Goal: Communication & Community: Share content

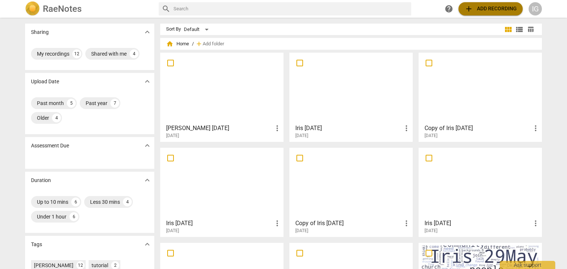
click at [481, 9] on span "add Add recording" at bounding box center [490, 8] width 52 height 9
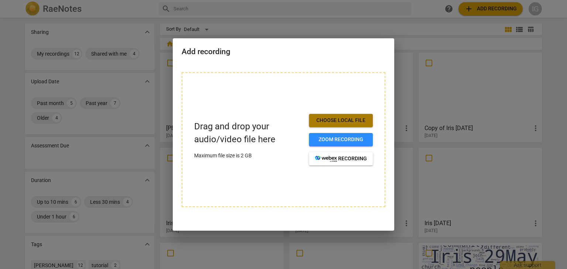
click at [338, 119] on span "Choose local file" at bounding box center [341, 120] width 52 height 7
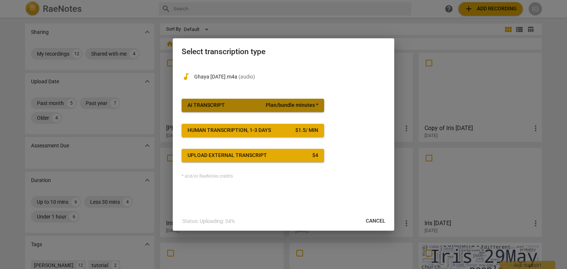
click at [269, 102] on span "Plan/bundle minutes *" at bounding box center [292, 105] width 52 height 7
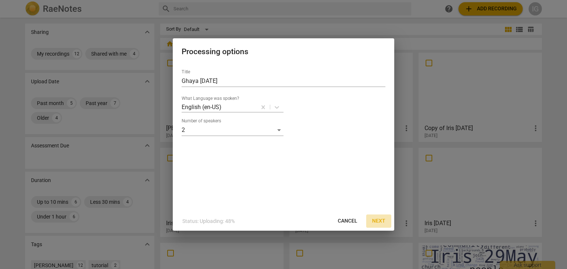
click at [381, 219] on span "Next" at bounding box center [378, 221] width 13 height 7
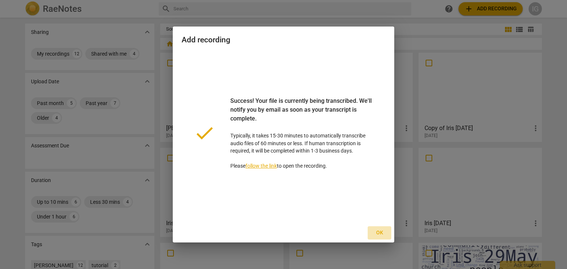
click at [379, 230] on span "Ok" at bounding box center [379, 233] width 12 height 7
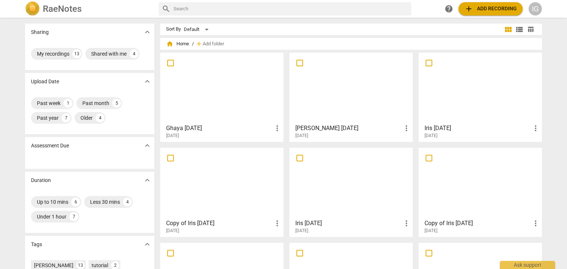
click at [231, 105] on div at bounding box center [222, 87] width 118 height 65
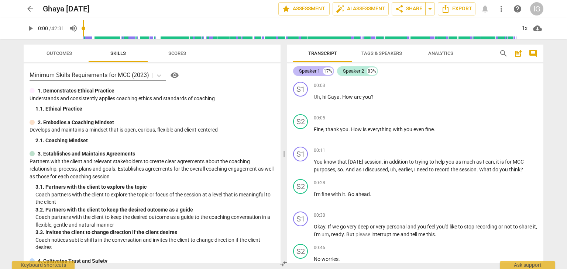
click at [316, 69] on div "Speaker 1" at bounding box center [309, 71] width 21 height 7
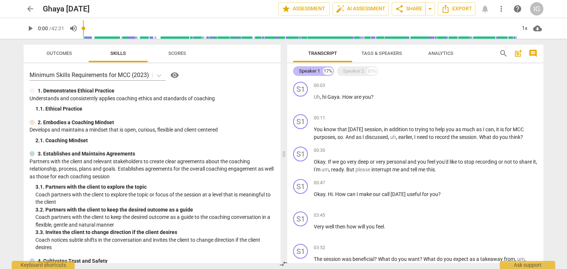
click at [316, 69] on div "Speaker 1" at bounding box center [309, 71] width 21 height 7
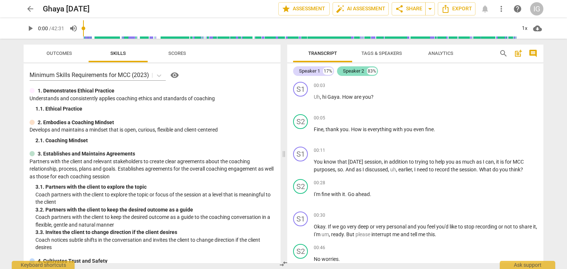
click at [348, 70] on div "Speaker 2" at bounding box center [353, 71] width 21 height 7
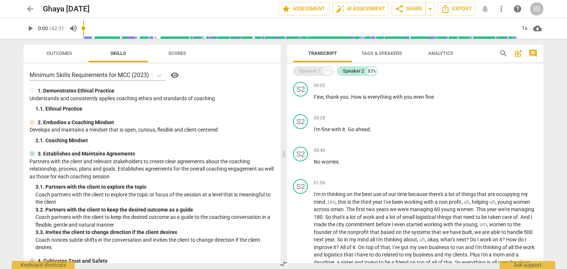
click at [310, 69] on div "Speaker 1" at bounding box center [309, 71] width 21 height 7
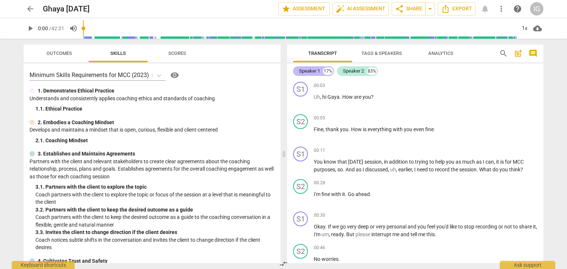
click at [310, 69] on div "Speaker 1" at bounding box center [309, 71] width 21 height 7
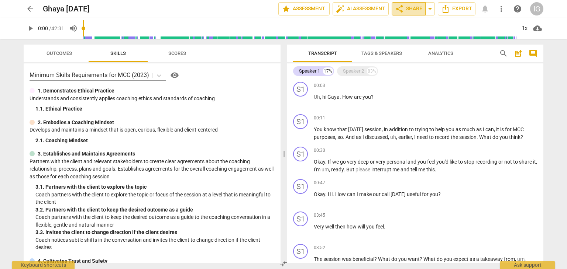
click at [402, 7] on span "share" at bounding box center [399, 8] width 9 height 9
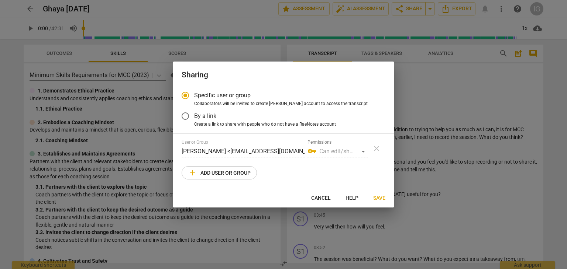
click at [320, 197] on span "Cancel" at bounding box center [321, 198] width 20 height 7
radio input "false"
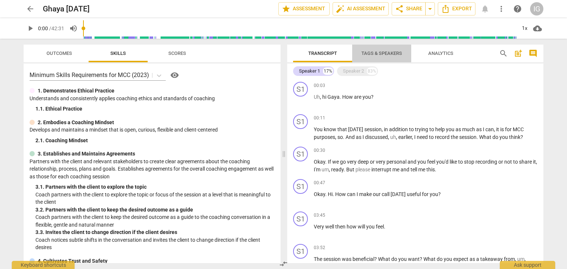
click at [383, 52] on span "Tags & Speakers" at bounding box center [381, 54] width 41 height 6
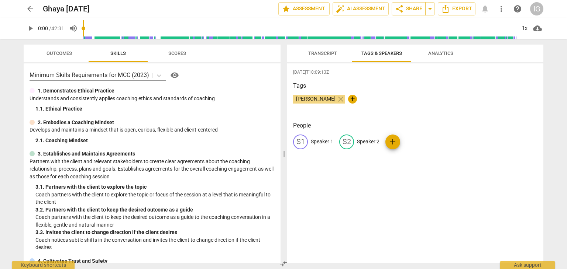
click at [320, 139] on p "Speaker 1" at bounding box center [322, 142] width 23 height 8
type input "[PERSON_NAME]"
click at [409, 141] on p "Speaker 2" at bounding box center [416, 142] width 23 height 8
type input "Ghaya"
click at [454, 189] on div "[DATE]T10:09:13Z Tags [PERSON_NAME] close + People IG [PERSON_NAME] edit Ghaya …" at bounding box center [415, 163] width 256 height 200
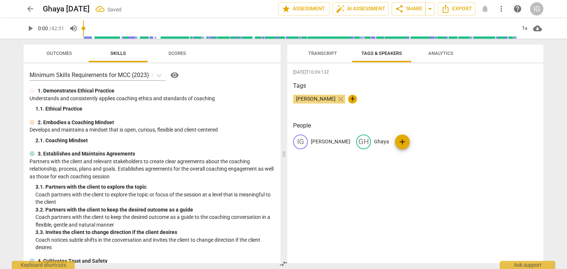
click at [437, 50] on span "Analytics" at bounding box center [440, 54] width 43 height 10
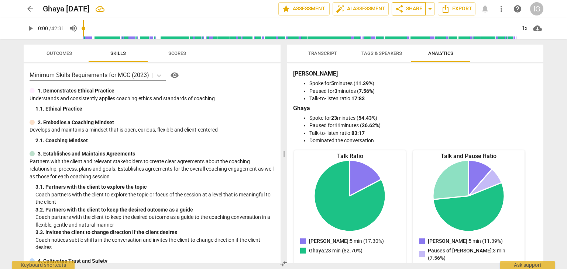
click at [406, 7] on span "share Share" at bounding box center [408, 8] width 27 height 9
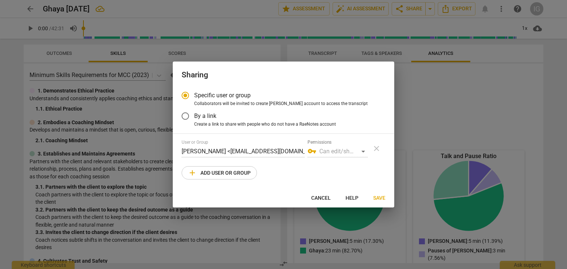
click at [473, 129] on div at bounding box center [283, 134] width 567 height 269
radio input "false"
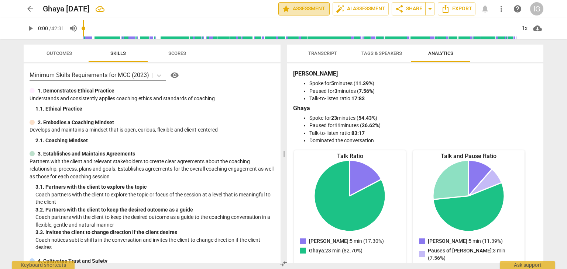
click at [307, 6] on span "star Assessment" at bounding box center [304, 8] width 45 height 9
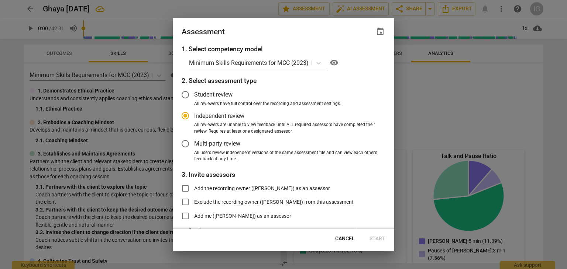
click at [463, 116] on div at bounding box center [283, 134] width 567 height 269
radio input "false"
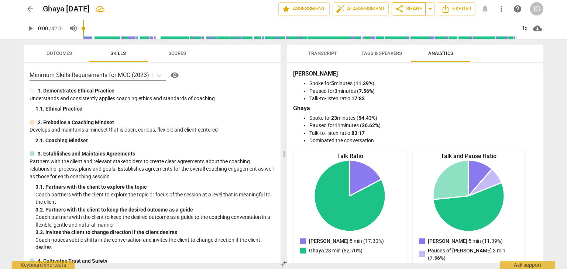
click at [406, 6] on span "share Share" at bounding box center [408, 8] width 27 height 9
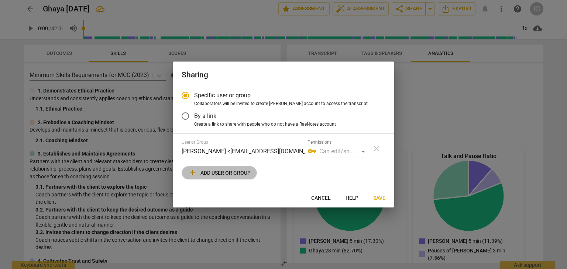
click at [228, 171] on span "add Add user or group" at bounding box center [219, 173] width 63 height 9
radio input "false"
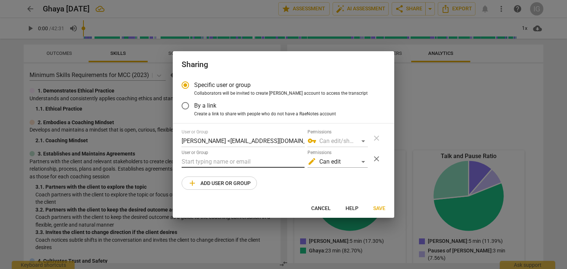
click at [193, 162] on input "text" at bounding box center [243, 162] width 123 height 12
type input "m"
paste input "[EMAIL_ADDRESS][DOMAIN_NAME]"
type input "[EMAIL_ADDRESS][DOMAIN_NAME]"
click at [362, 162] on div "edit Can edit" at bounding box center [337, 162] width 60 height 12
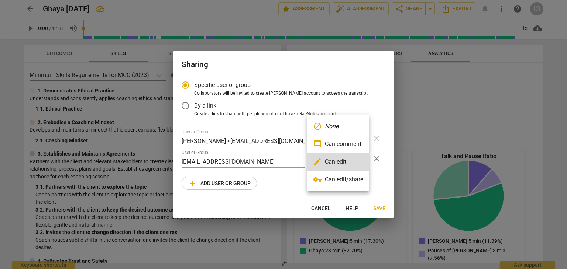
click at [344, 178] on li "vpn_key Can edit/share" at bounding box center [338, 180] width 62 height 18
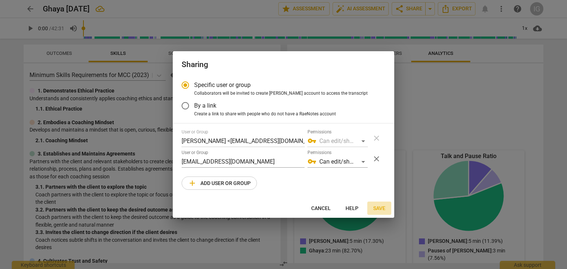
click at [381, 207] on span "Save" at bounding box center [379, 208] width 12 height 7
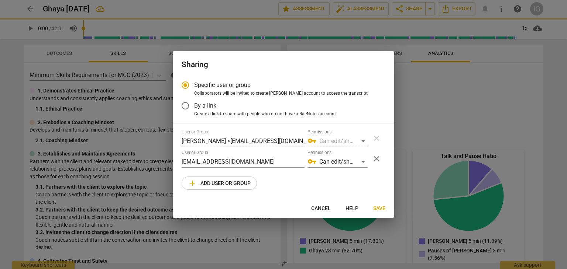
radio input "false"
type input "[PERSON_NAME] <[EMAIL_ADDRESS][DOMAIN_NAME]>"
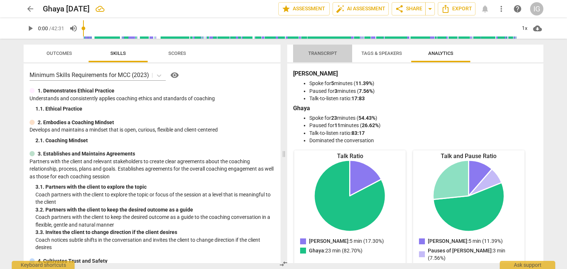
click at [321, 53] on span "Transcript" at bounding box center [322, 54] width 29 height 6
